Goal: Information Seeking & Learning: Learn about a topic

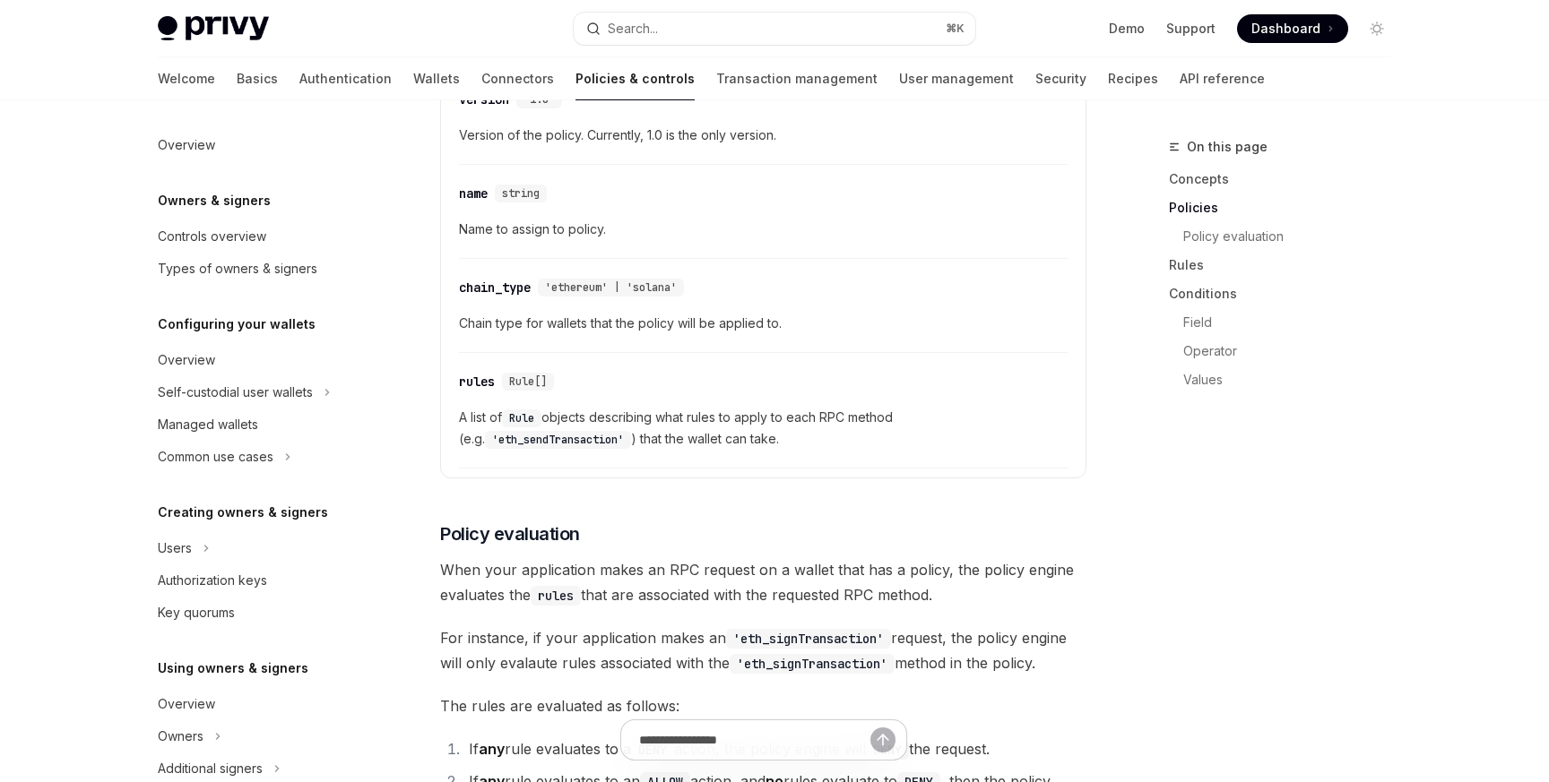
scroll to position [479, 0]
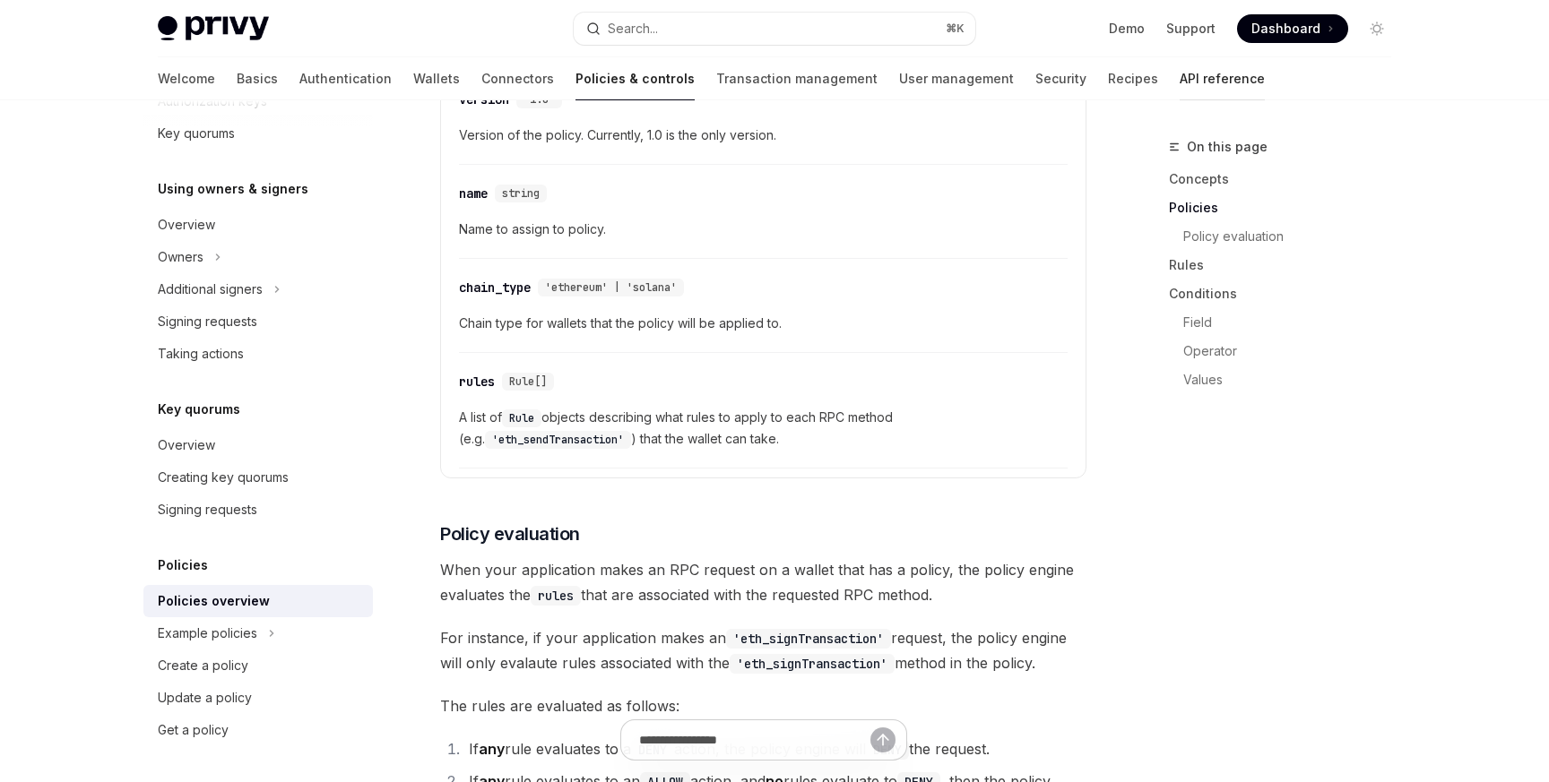
click at [1179, 80] on link "API reference" at bounding box center [1221, 78] width 85 height 43
type textarea "*"
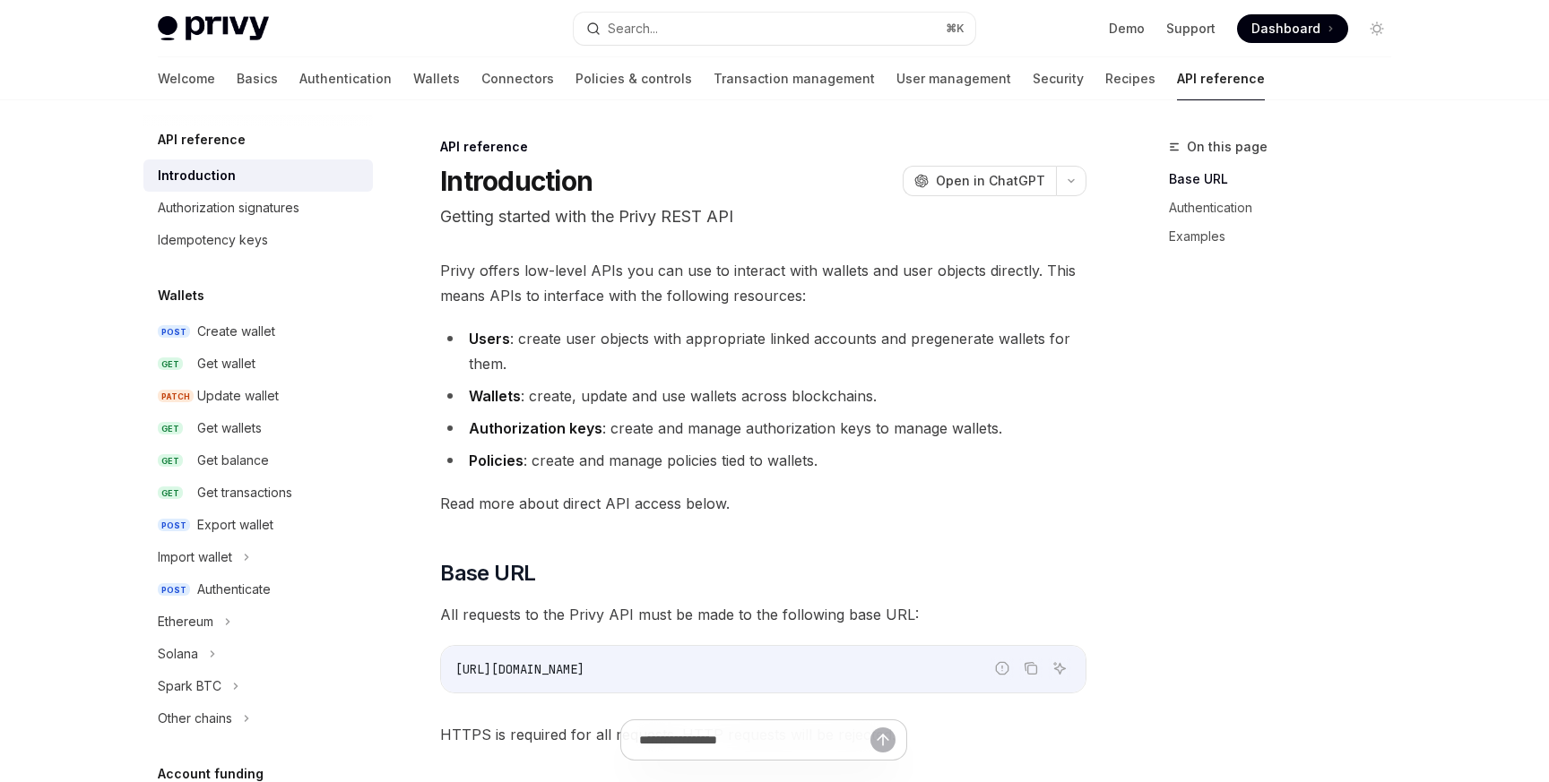
click at [1219, 530] on div "On this page Base URL Authentication Examples" at bounding box center [1269, 459] width 272 height 646
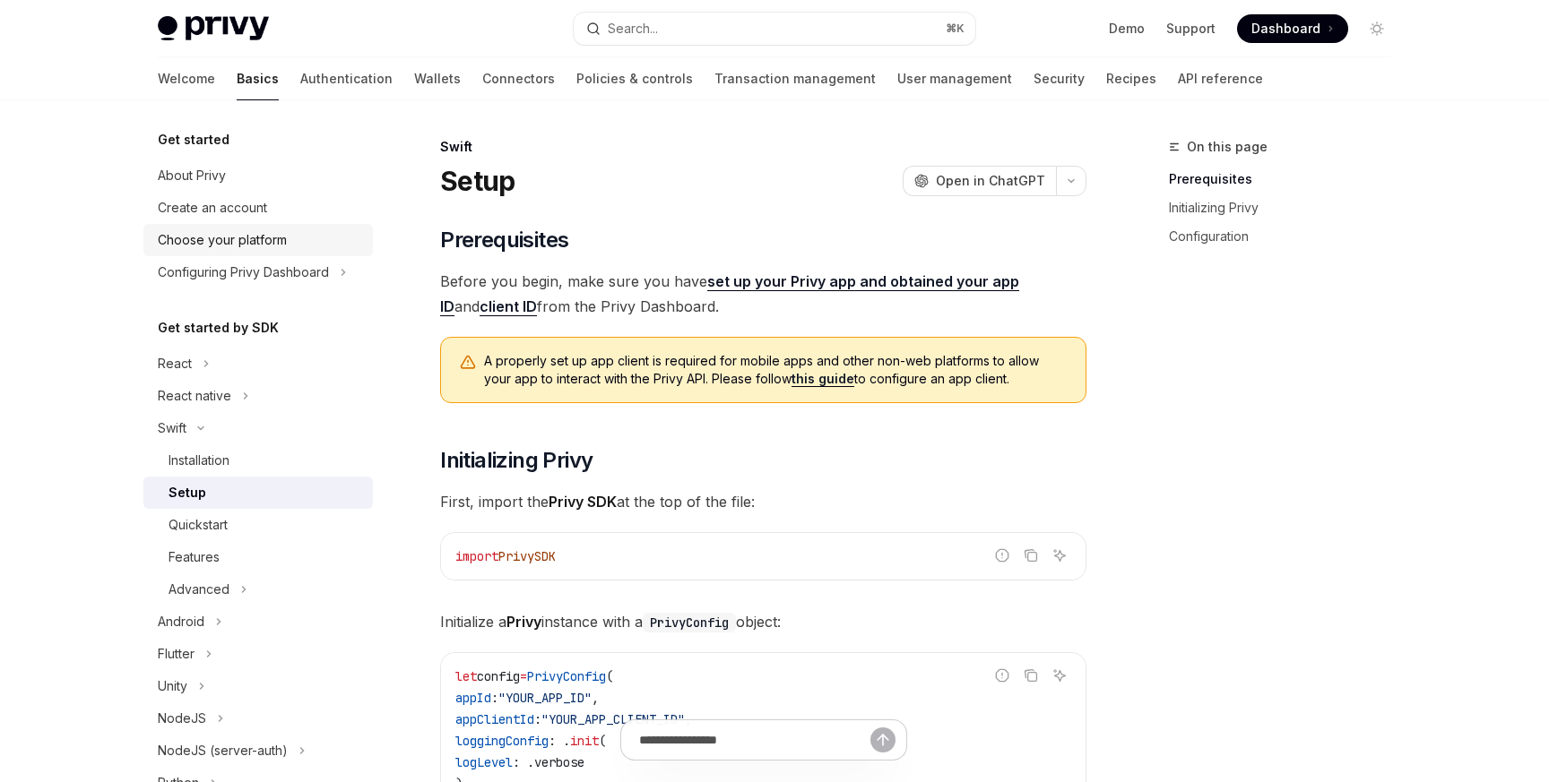
click at [252, 243] on div "Choose your platform" at bounding box center [222, 240] width 129 height 22
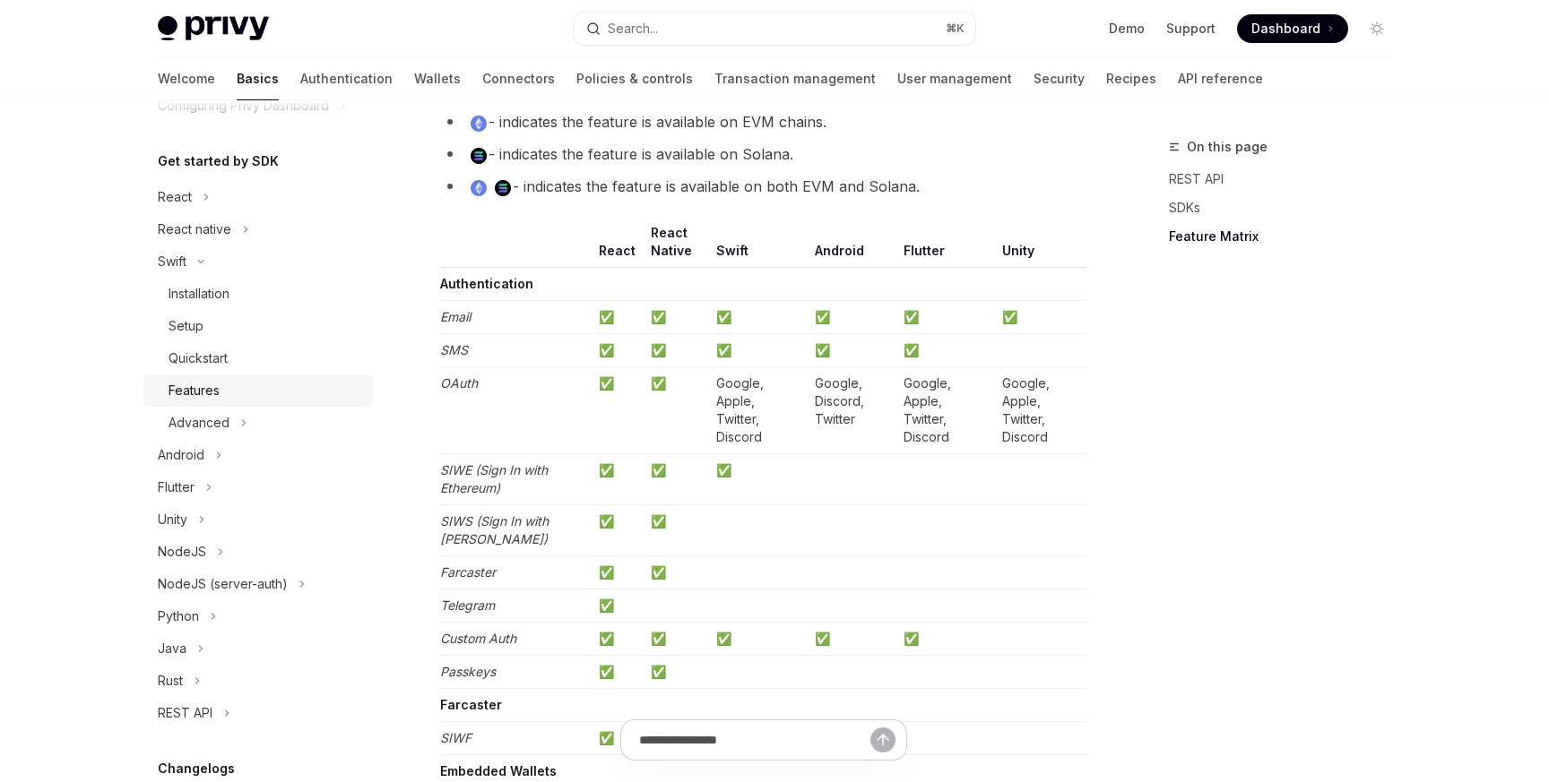
scroll to position [190, 0]
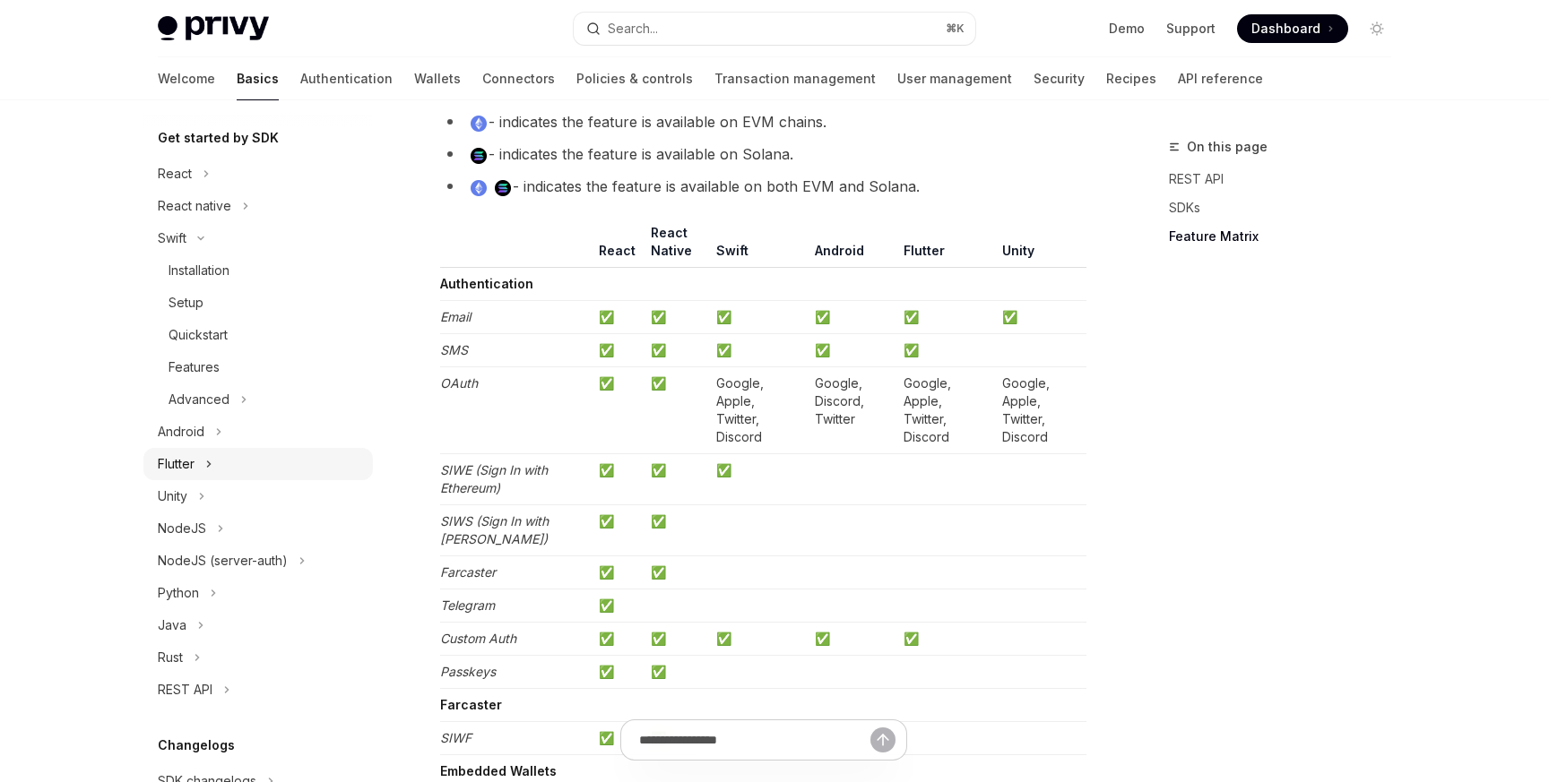
click at [186, 466] on div "Flutter" at bounding box center [176, 464] width 37 height 22
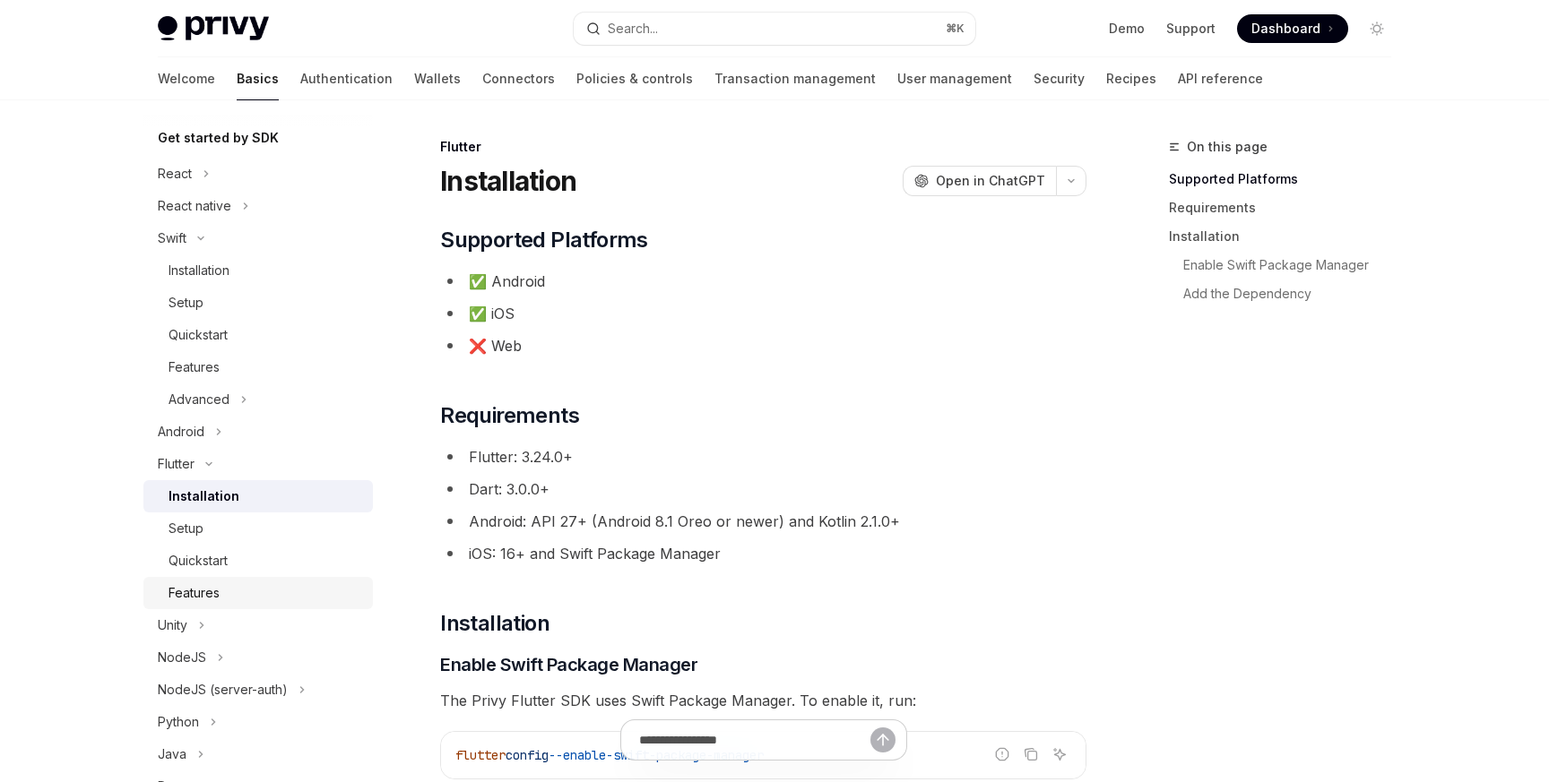
click at [229, 590] on div "Features" at bounding box center [265, 594] width 194 height 22
type textarea "*"
